Goal: Use online tool/utility: Utilize a website feature to perform a specific function

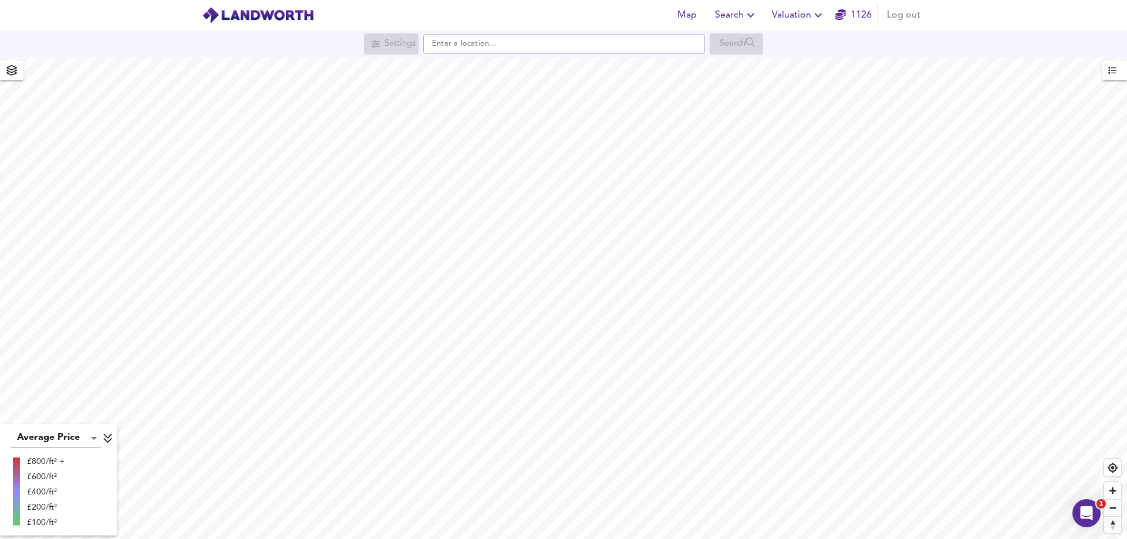
click at [485, 56] on div "Settings Search" at bounding box center [563, 44] width 1127 height 27
click at [481, 42] on input "text" at bounding box center [564, 44] width 282 height 20
paste input "SE12 9EX"
click at [474, 68] on strong "SE12 9EX" at bounding box center [466, 67] width 38 height 8
type input "[PERSON_NAME][STREET_ADDRESS]"
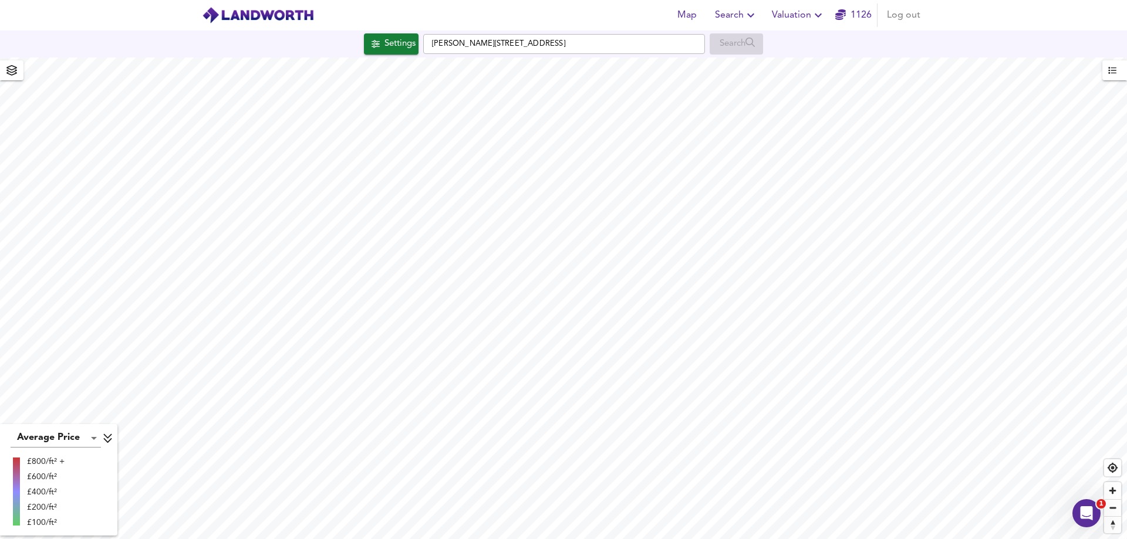
checkbox input "false"
checkbox input "true"
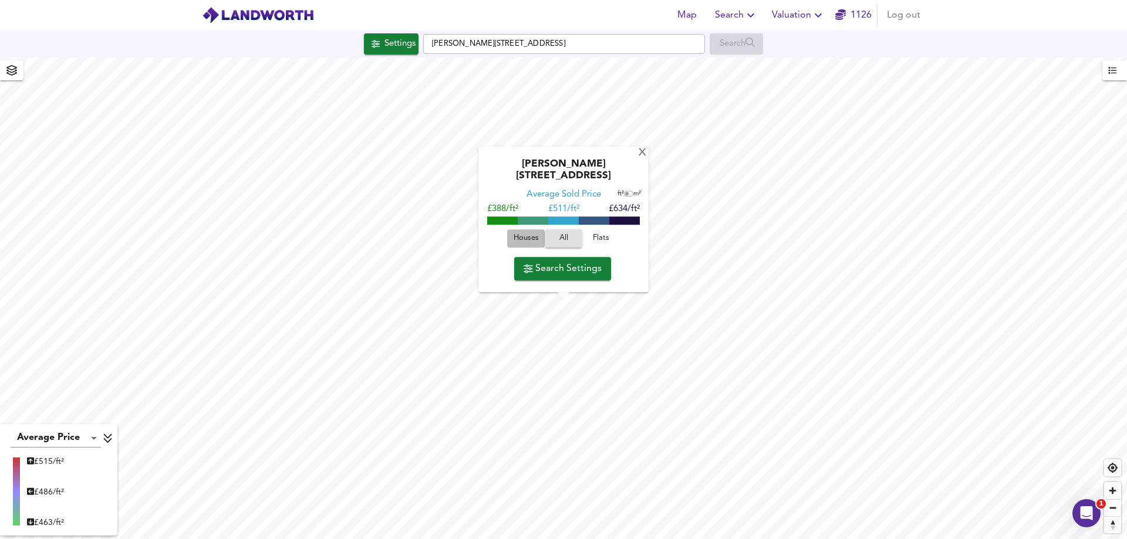
click at [530, 238] on span "Houses" at bounding box center [526, 239] width 32 height 14
